Goal: Information Seeking & Learning: Learn about a topic

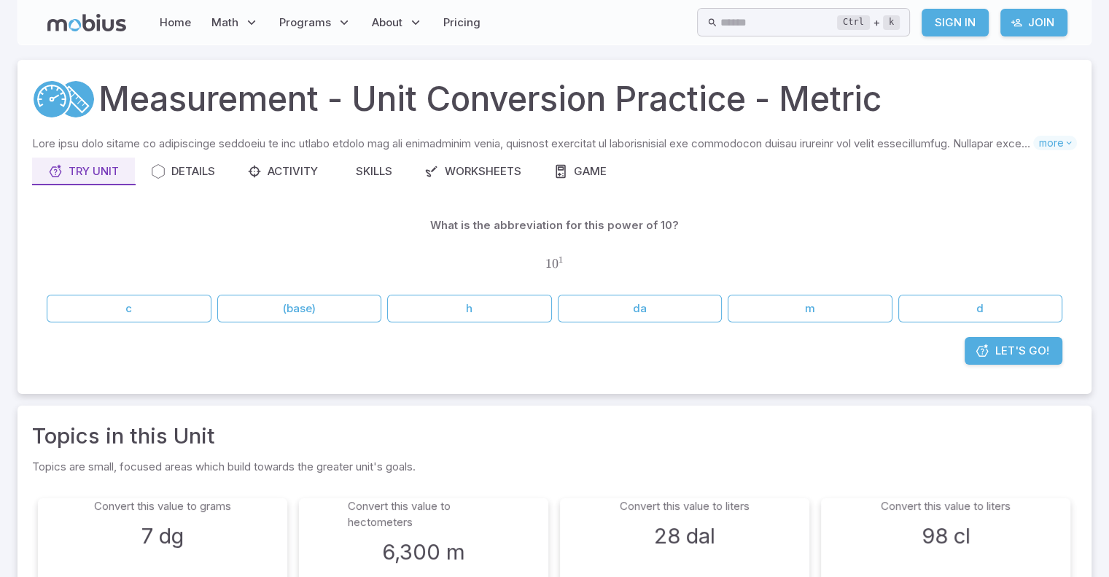
drag, startPoint x: 577, startPoint y: 313, endPoint x: 976, endPoint y: 351, distance: 400.6
click at [976, 351] on div "What is the abbreviation for this power of 10? 1 0 1 10^{1} 1 0 1 c (base) h da…" at bounding box center [554, 288] width 1045 height 182
click at [976, 351] on icon at bounding box center [982, 350] width 15 height 15
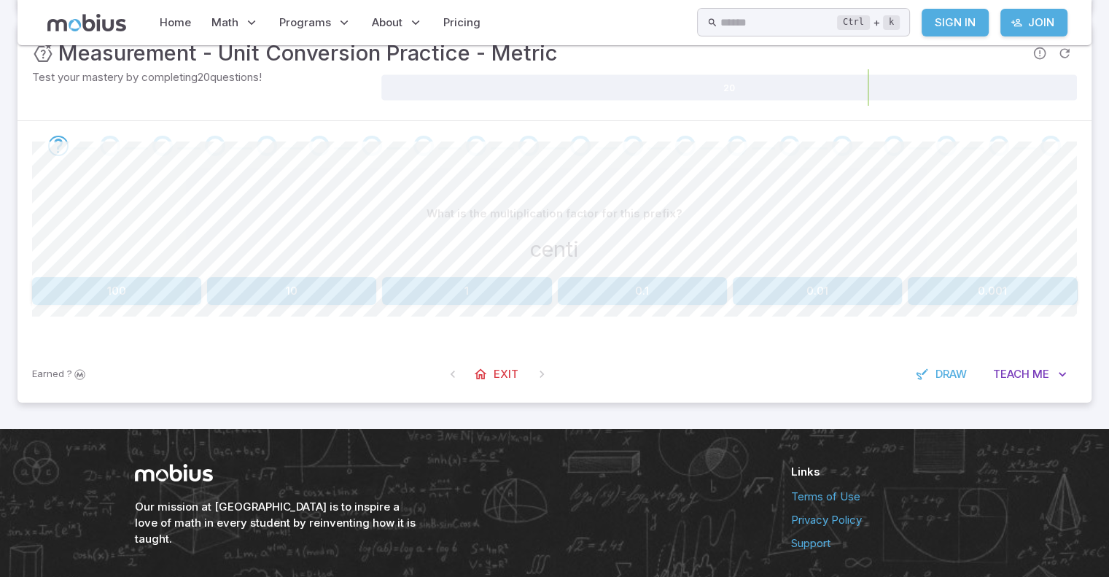
scroll to position [206, 0]
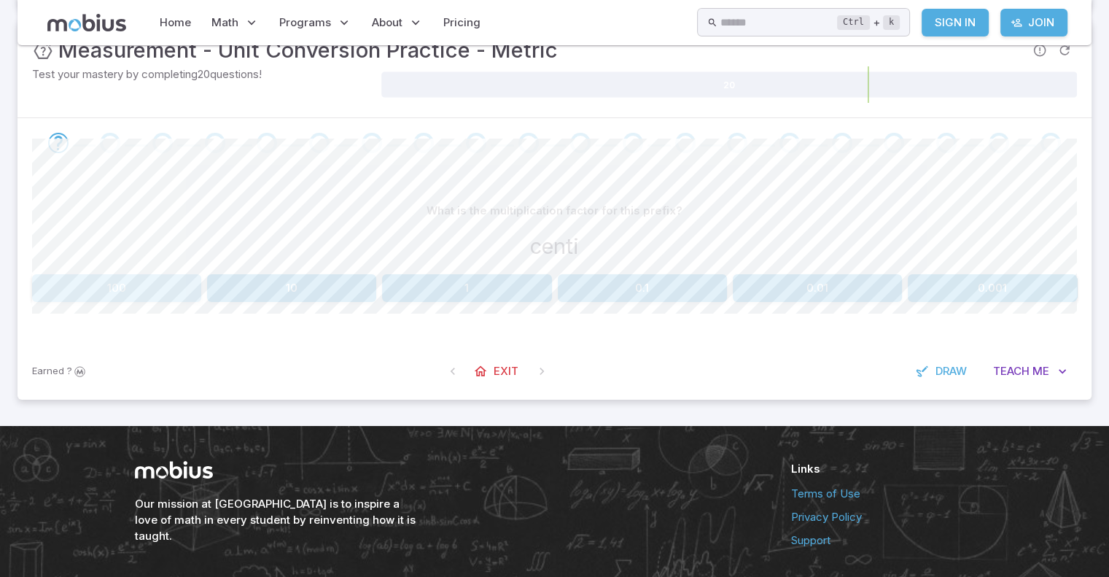
click at [114, 294] on button "100" at bounding box center [116, 288] width 169 height 28
click at [138, 274] on button "100" at bounding box center [116, 288] width 169 height 28
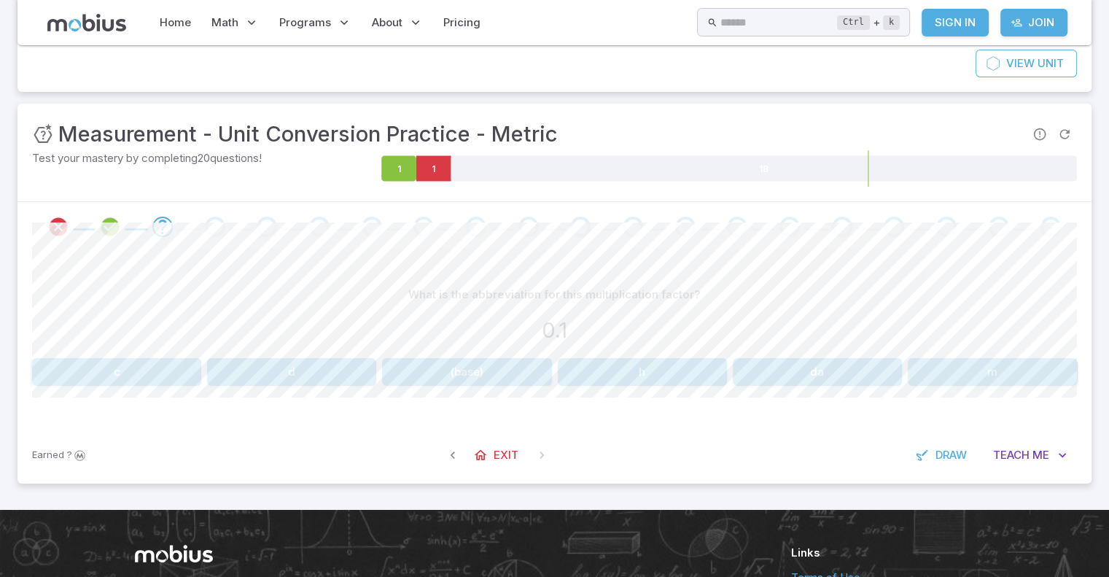
scroll to position [122, 0]
click at [339, 367] on button "d" at bounding box center [291, 372] width 169 height 28
click at [950, 361] on button "deca" at bounding box center [992, 372] width 169 height 28
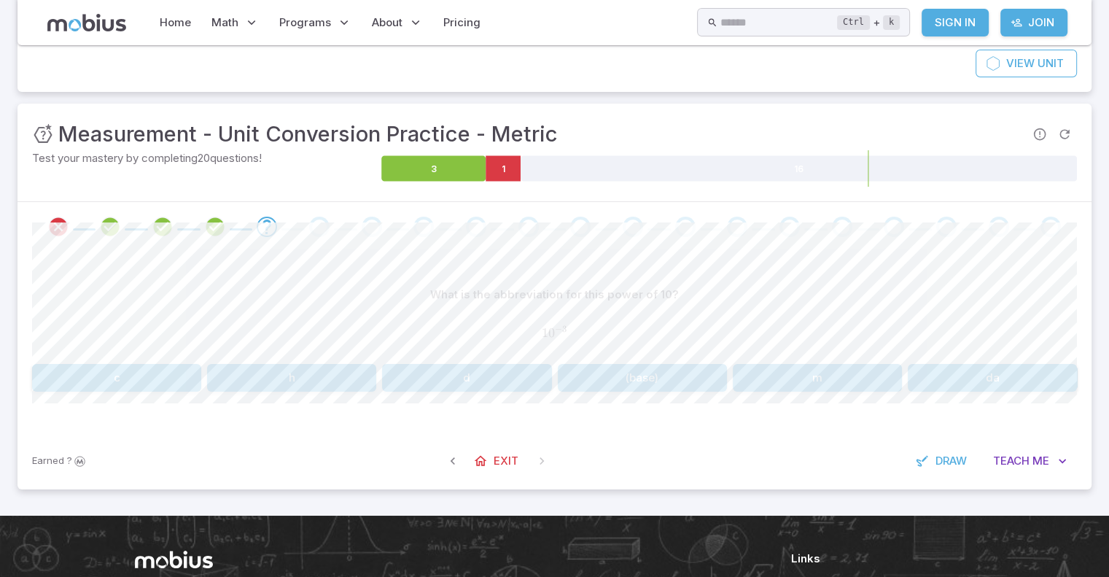
click at [148, 378] on button "c" at bounding box center [116, 378] width 169 height 28
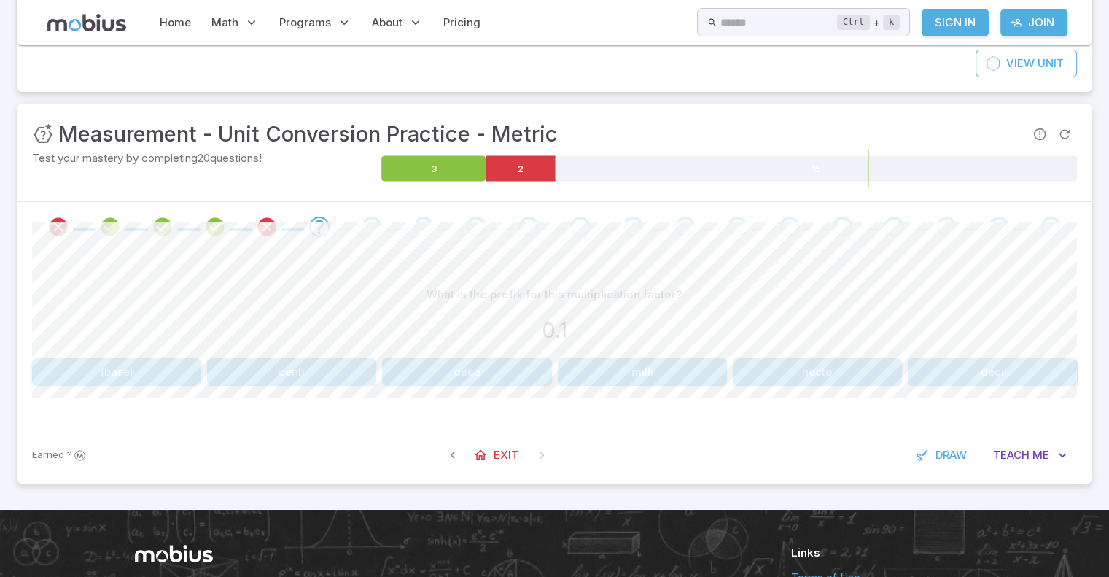
click at [967, 361] on button "deci" at bounding box center [992, 372] width 169 height 28
click at [656, 361] on button "deca" at bounding box center [818, 372] width 520 height 28
click at [319, 364] on button "500 l" at bounding box center [291, 372] width 169 height 28
click at [975, 372] on button "0.01 g" at bounding box center [992, 372] width 169 height 28
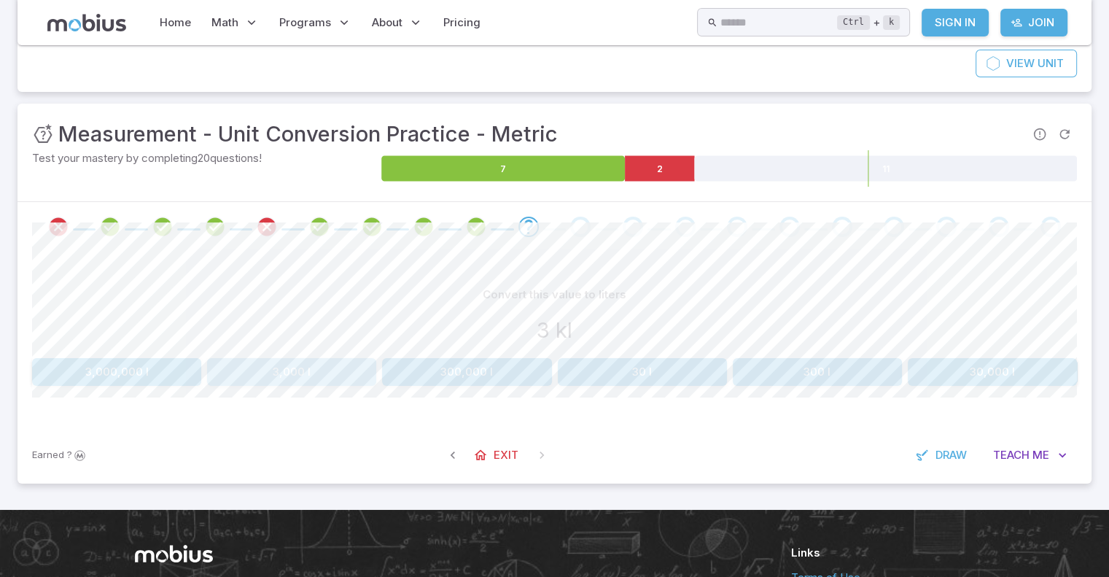
click at [319, 371] on button "3,000 l" at bounding box center [291, 372] width 169 height 28
click at [474, 375] on button "27 hm" at bounding box center [466, 372] width 169 height 28
click at [458, 367] on button "50 dg" at bounding box center [466, 372] width 169 height 28
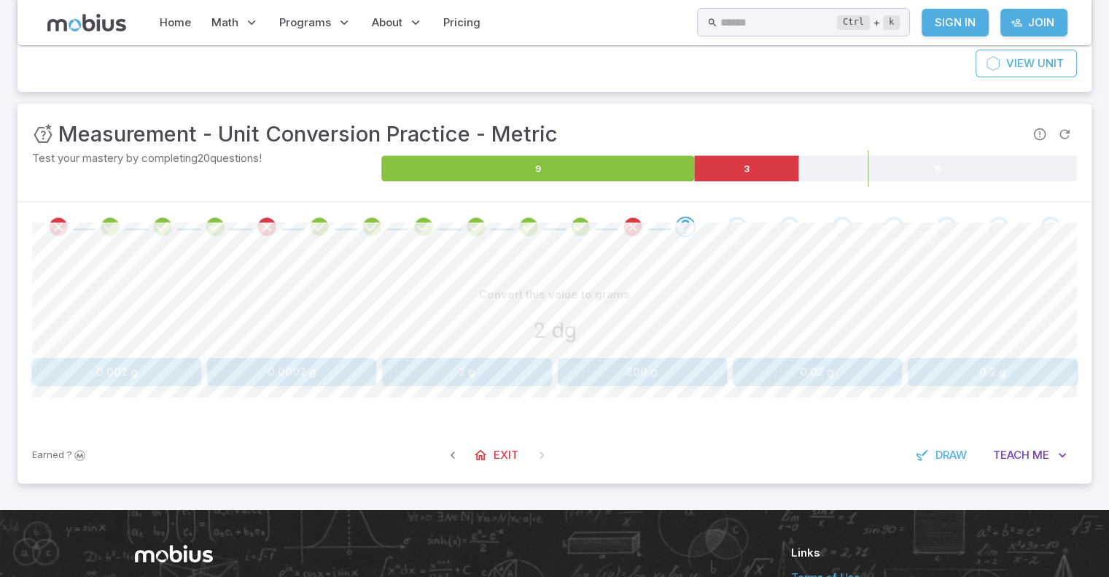
click at [953, 367] on button "0.2 g" at bounding box center [992, 372] width 169 height 28
click at [470, 372] on button "28 hl" at bounding box center [466, 372] width 169 height 28
click at [355, 352] on div "Convert this value to kilograms 23,000 g 230 kg 23 kg 0.23 kg 2.3 kg 0.023 kg 2…" at bounding box center [554, 333] width 1045 height 105
click at [357, 355] on div "Convert this value to kilograms 23,000 g 230 kg 23 kg 0.23 kg 2.3 kg 0.023 kg 2…" at bounding box center [554, 333] width 1045 height 105
click at [358, 356] on div "Convert this value to kilograms 23,000 g 230 kg 23 kg 0.23 kg 2.3 kg 0.023 kg 2…" at bounding box center [554, 333] width 1045 height 105
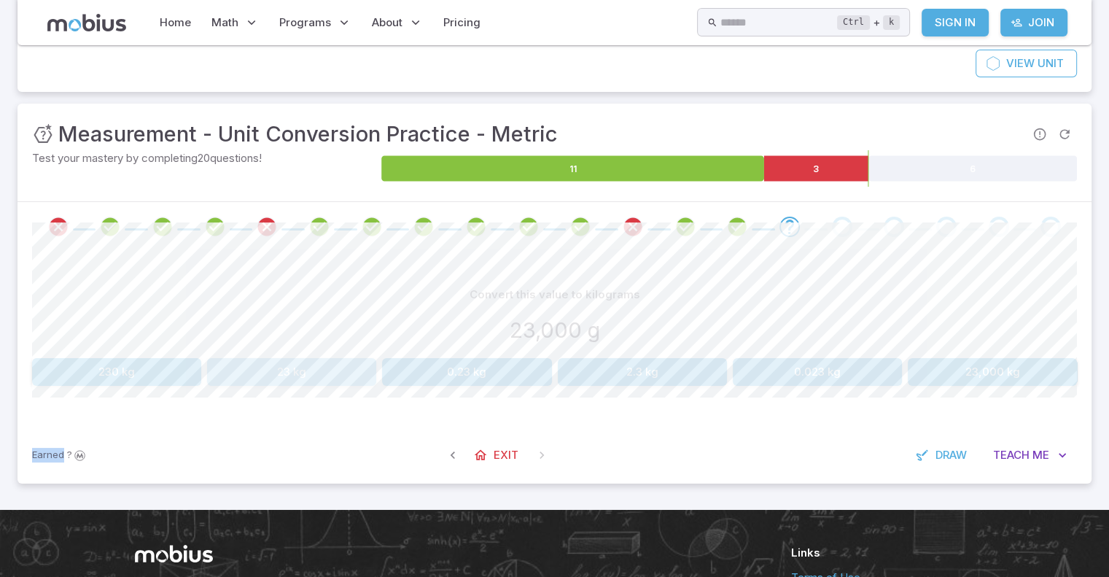
click at [361, 368] on button "23 kg" at bounding box center [291, 372] width 169 height 28
click at [282, 370] on button "22,000 mm" at bounding box center [291, 372] width 169 height 28
click at [162, 373] on button "160 cm" at bounding box center [116, 372] width 169 height 28
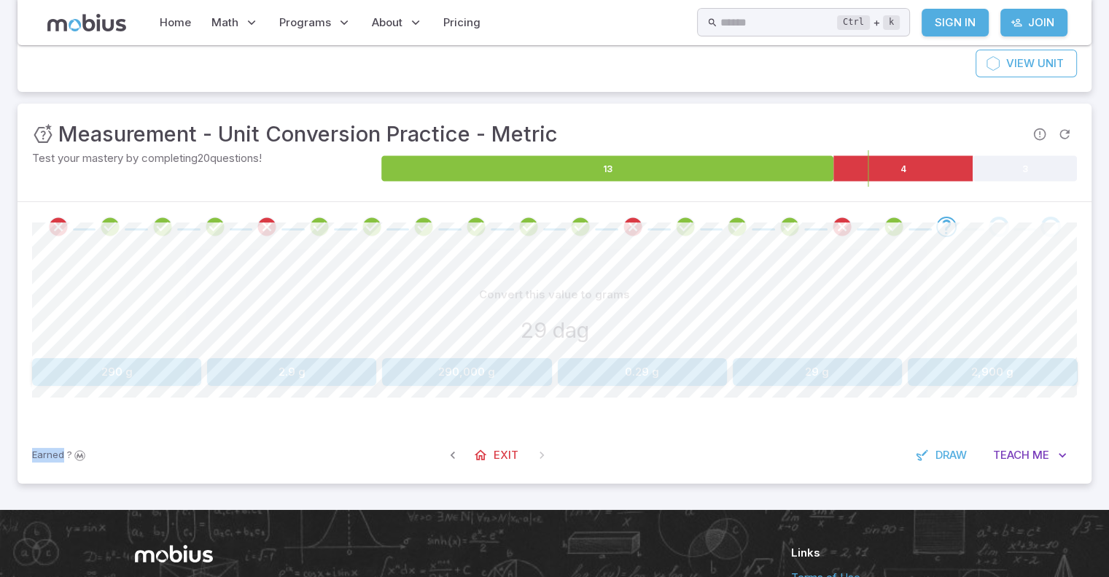
click at [181, 377] on button "290 g" at bounding box center [116, 372] width 169 height 28
click at [649, 375] on button "1,000 ml" at bounding box center [642, 372] width 169 height 28
click at [967, 378] on button "680 m" at bounding box center [992, 372] width 169 height 28
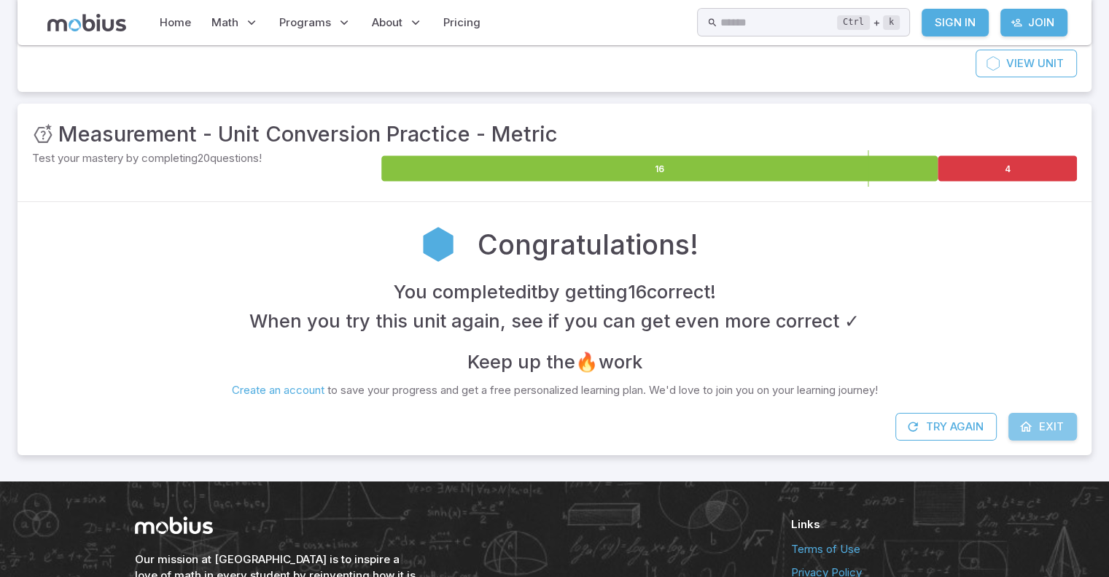
click at [1025, 422] on icon at bounding box center [1025, 426] width 15 height 15
